Goal: Information Seeking & Learning: Learn about a topic

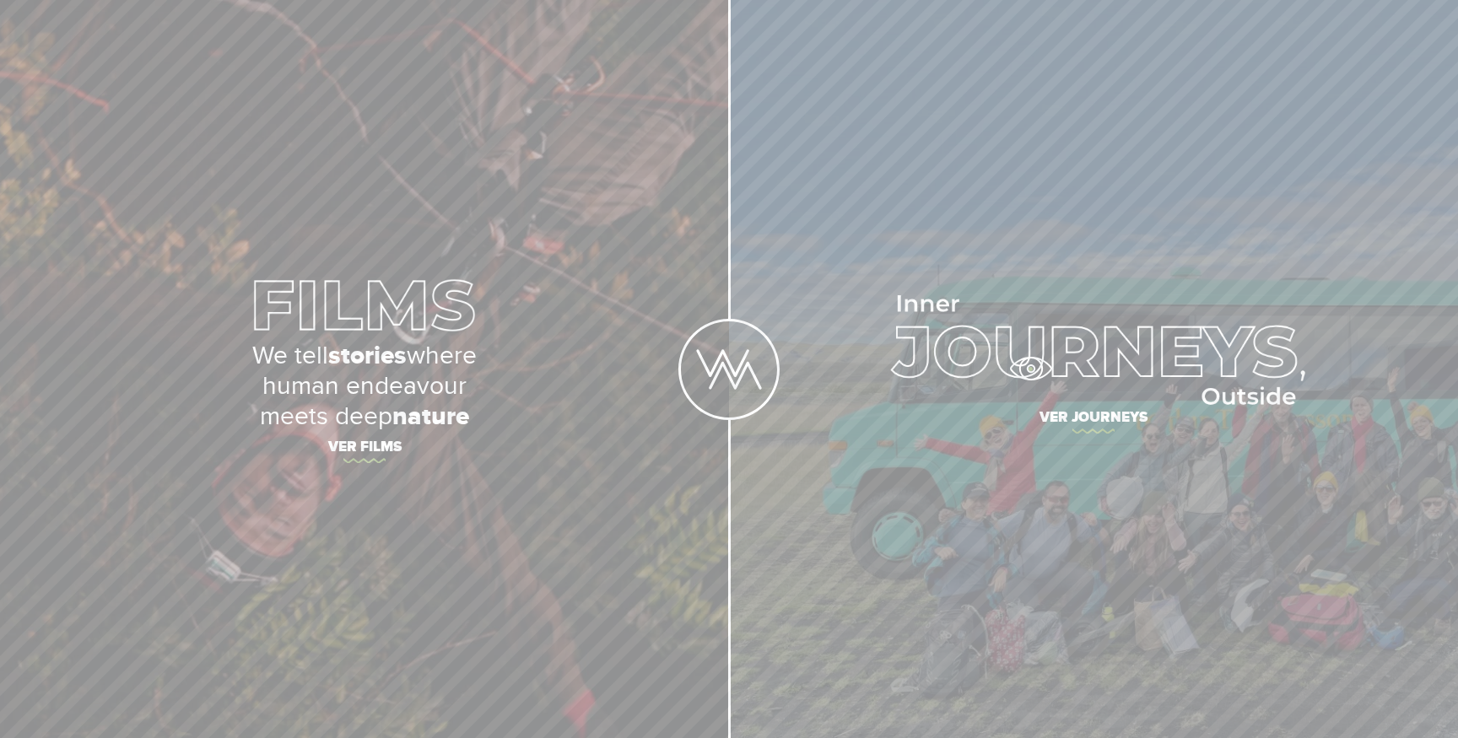
click at [1030, 369] on img at bounding box center [1093, 350] width 423 height 110
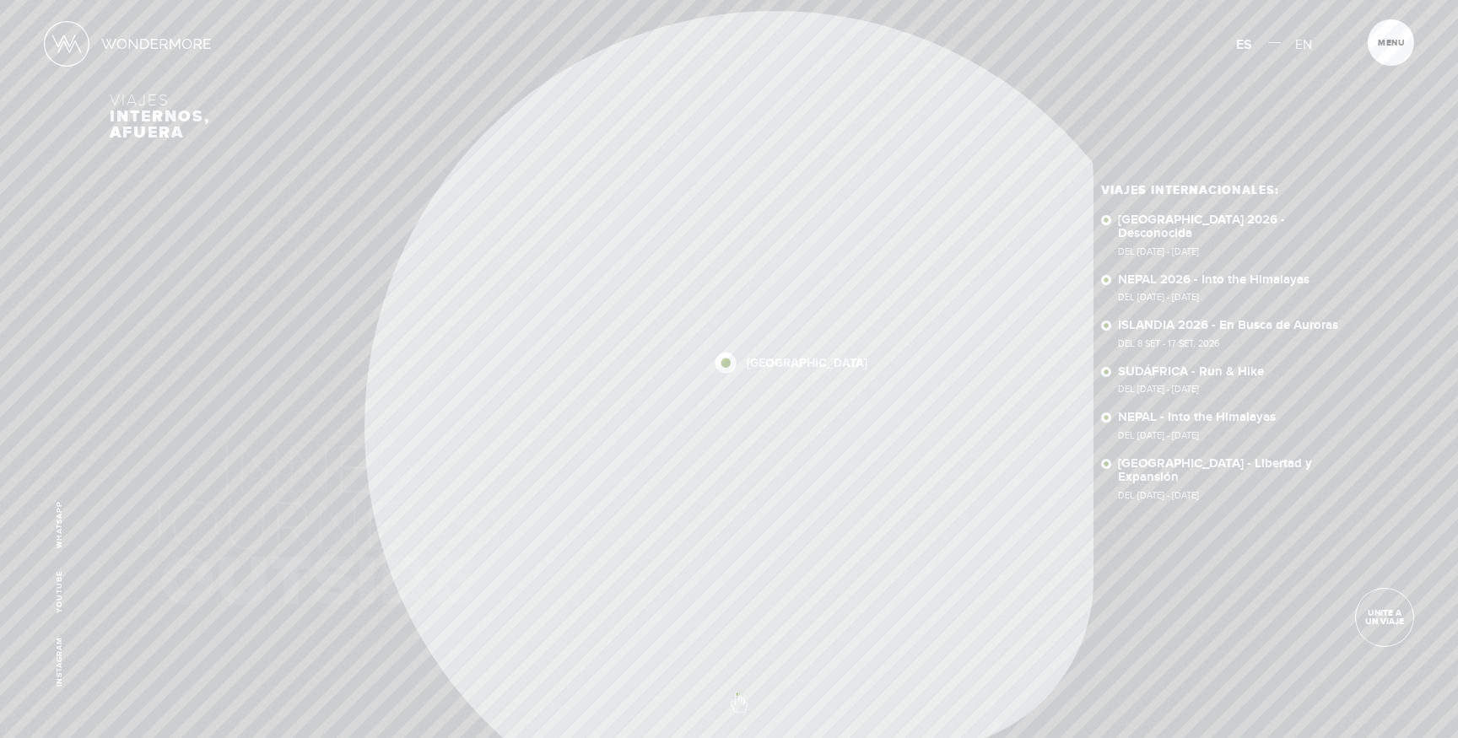
click at [737, 693] on span at bounding box center [730, 694] width 30 height 30
click at [726, 229] on div "[GEOGRAPHIC_DATA] [GEOGRAPHIC_DATA] 2026 [GEOGRAPHIC_DATA] 2026 [GEOGRAPHIC_DAT…" at bounding box center [728, 380] width 729 height 738
drag, startPoint x: 731, startPoint y: 682, endPoint x: 726, endPoint y: 666, distance: 16.6
click at [731, 682] on span at bounding box center [730, 694] width 30 height 30
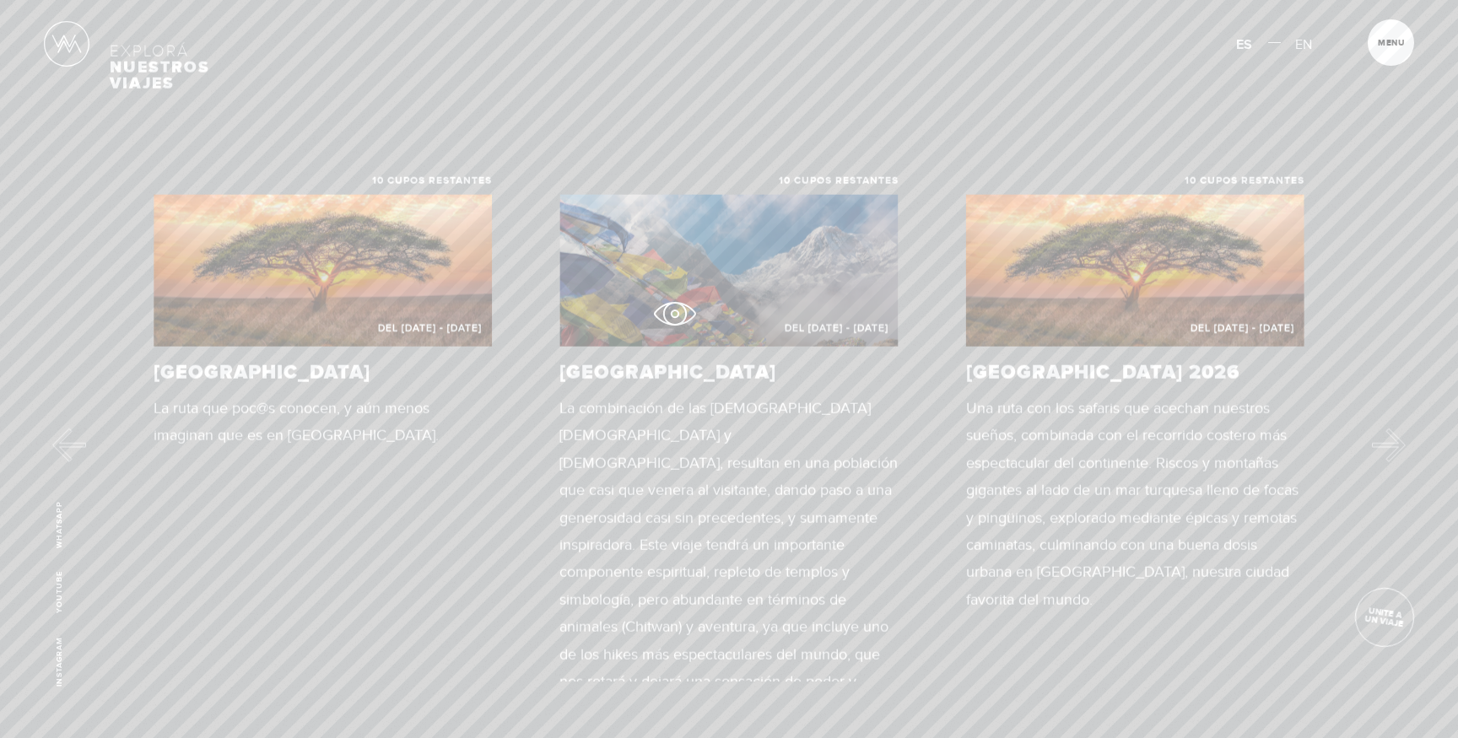
scroll to position [181, 0]
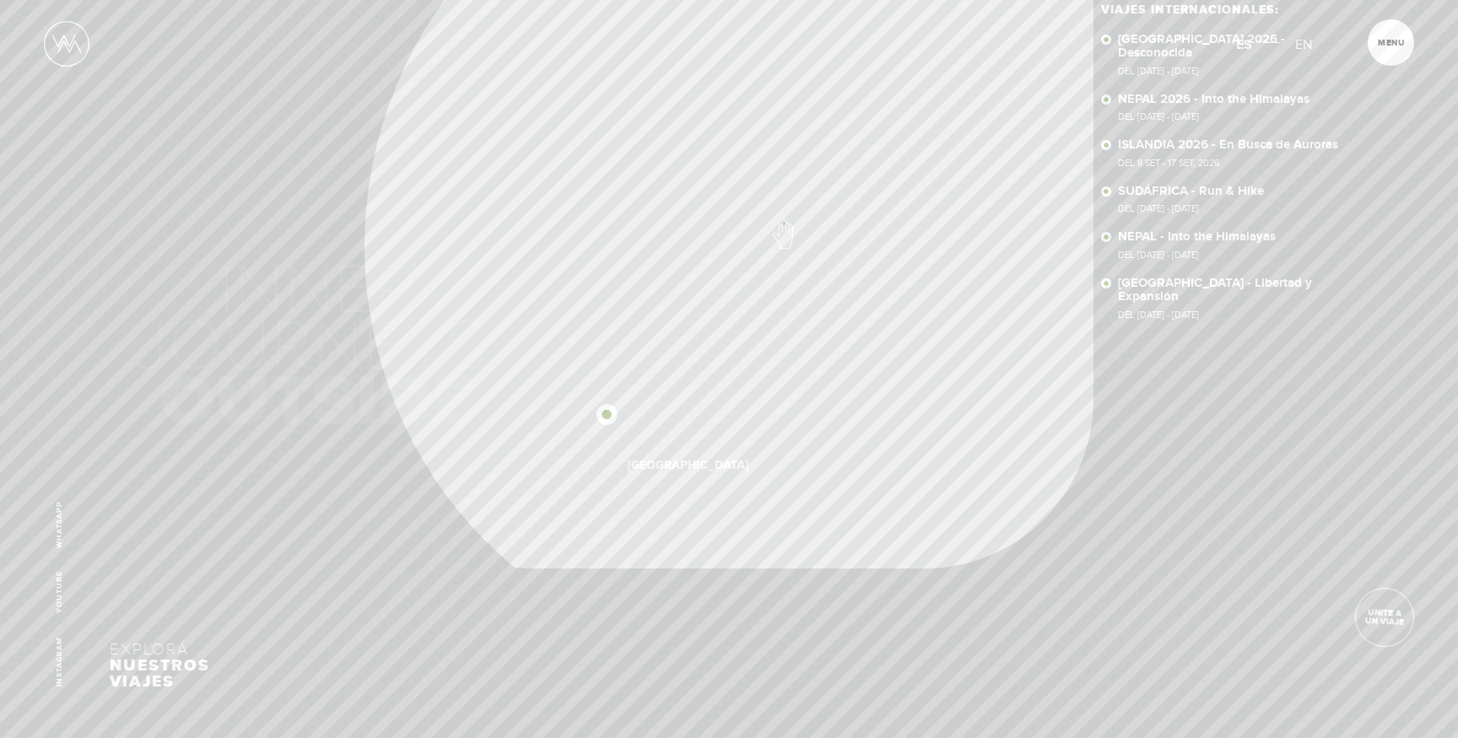
click at [1407, 230] on section "Viajes internos, afuera [GEOGRAPHIC_DATA] [GEOGRAPHIC_DATA] 2026 [GEOGRAPHIC_DA…" at bounding box center [729, 188] width 1458 height 738
